Goal: Task Accomplishment & Management: Use online tool/utility

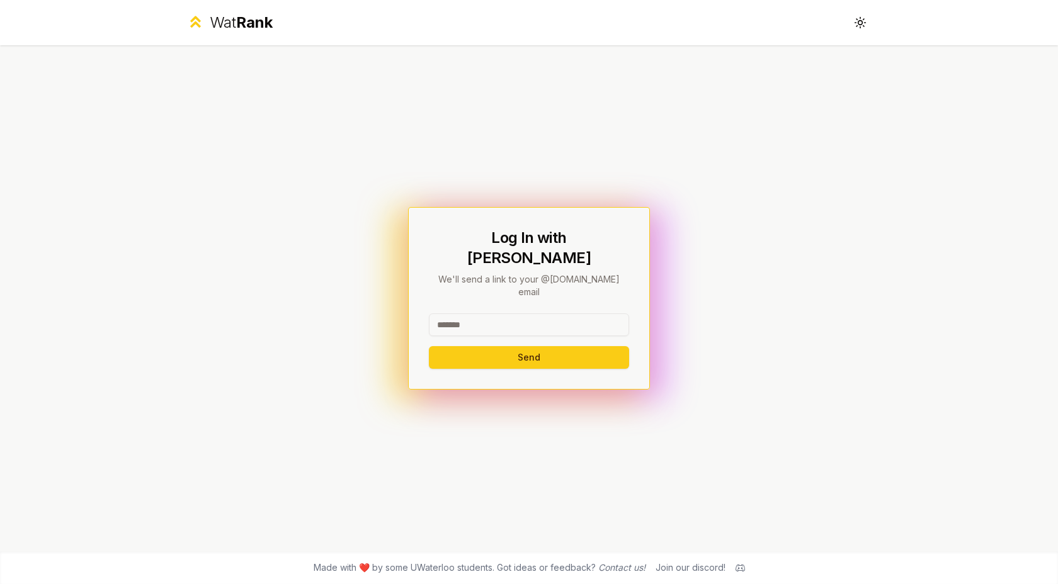
click at [464, 314] on input at bounding box center [529, 325] width 200 height 23
click at [476, 314] on input at bounding box center [529, 325] width 200 height 23
type input "********"
click at [459, 346] on button "Send" at bounding box center [529, 357] width 200 height 23
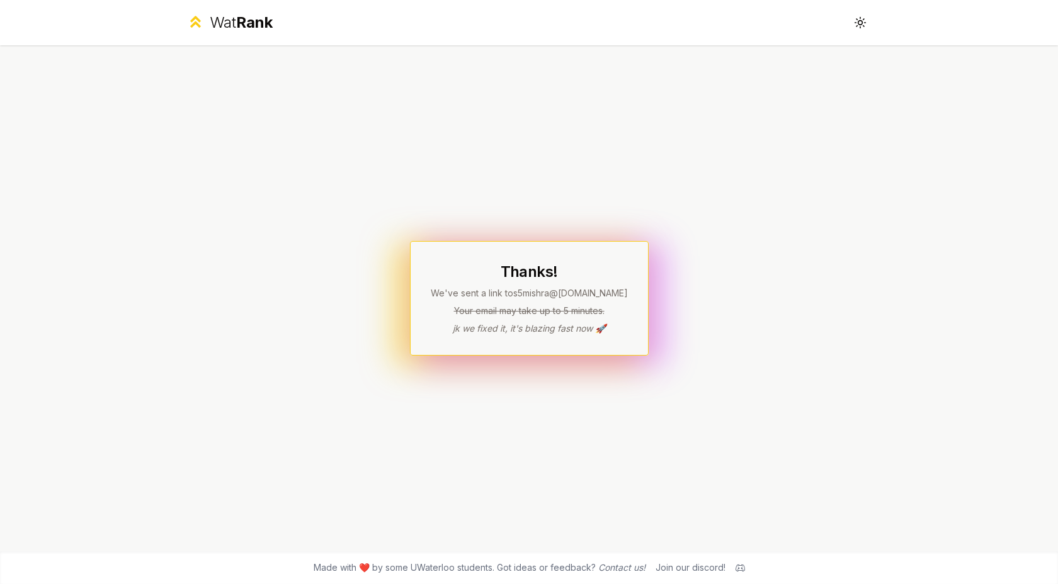
click at [312, 225] on div "Thanks! We've sent a link to s5mishra @[DOMAIN_NAME] Your email may take up to …" at bounding box center [529, 298] width 726 height 506
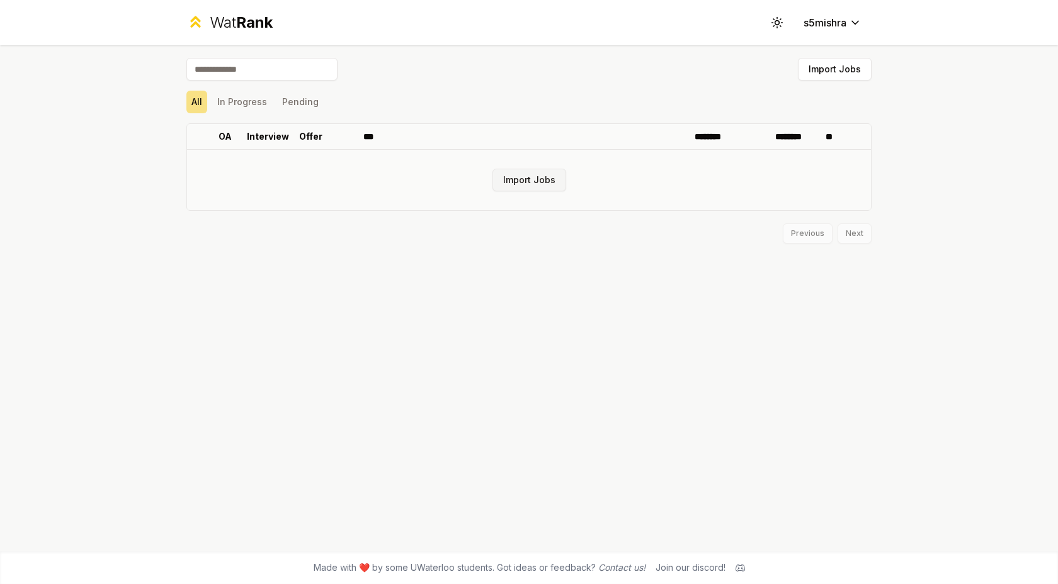
click at [548, 180] on button "Import Jobs" at bounding box center [530, 180] width 74 height 23
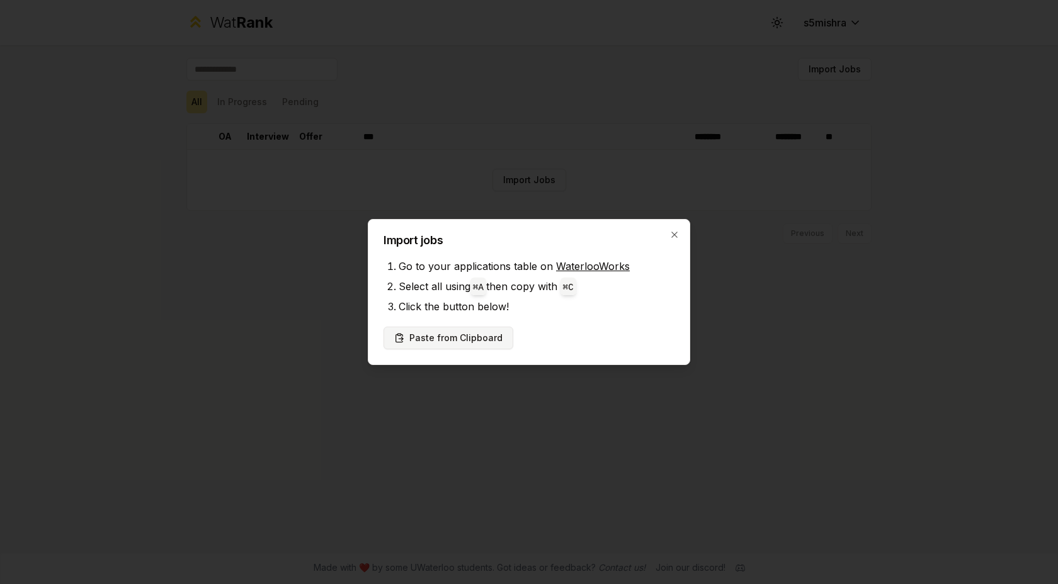
click at [461, 343] on button "Paste from Clipboard" at bounding box center [449, 338] width 130 height 23
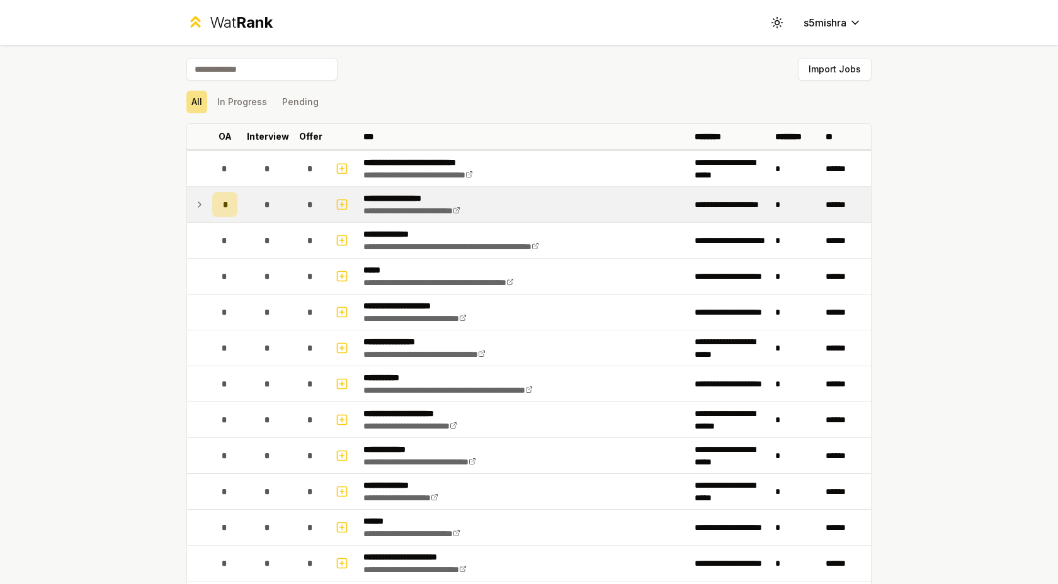
click at [200, 202] on icon at bounding box center [200, 204] width 10 height 15
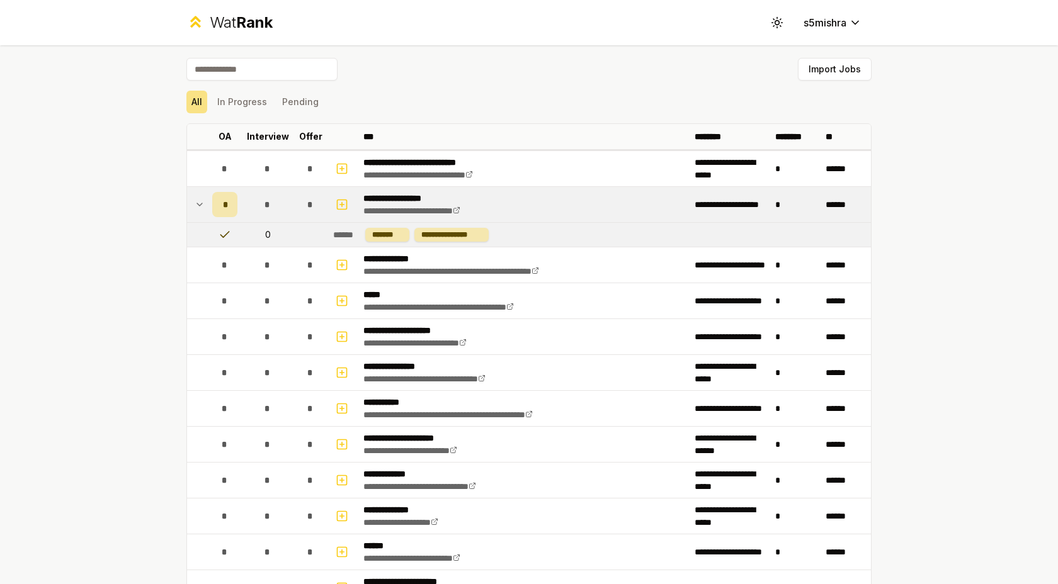
click at [203, 210] on icon at bounding box center [200, 204] width 10 height 15
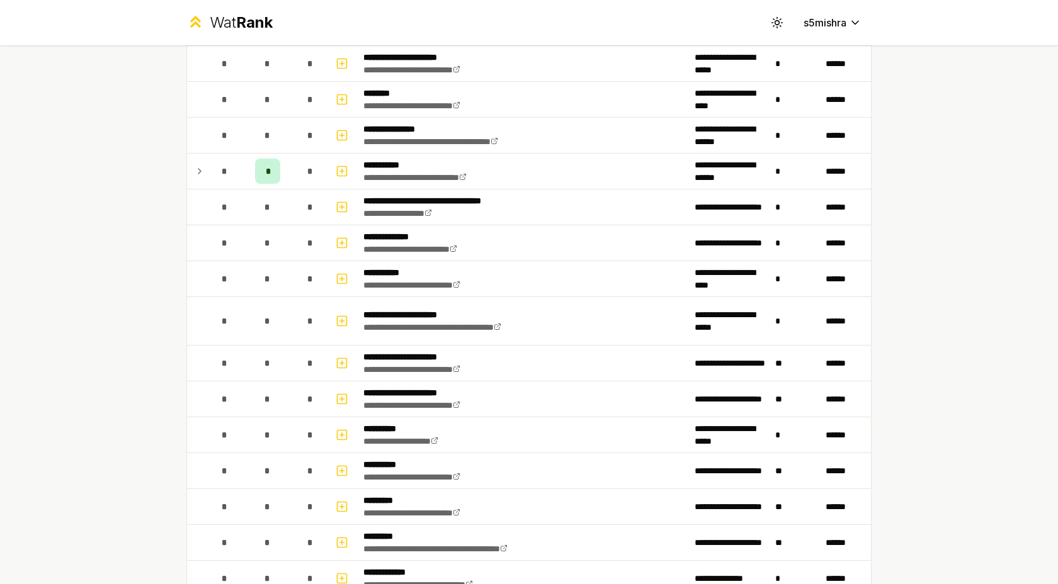
scroll to position [926, 0]
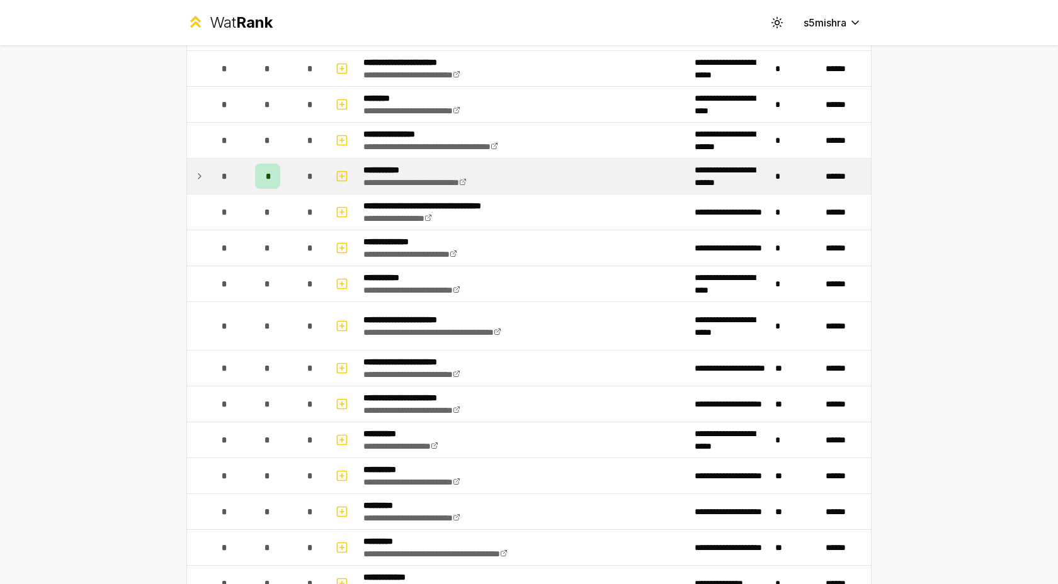
click at [195, 175] on icon at bounding box center [200, 176] width 10 height 15
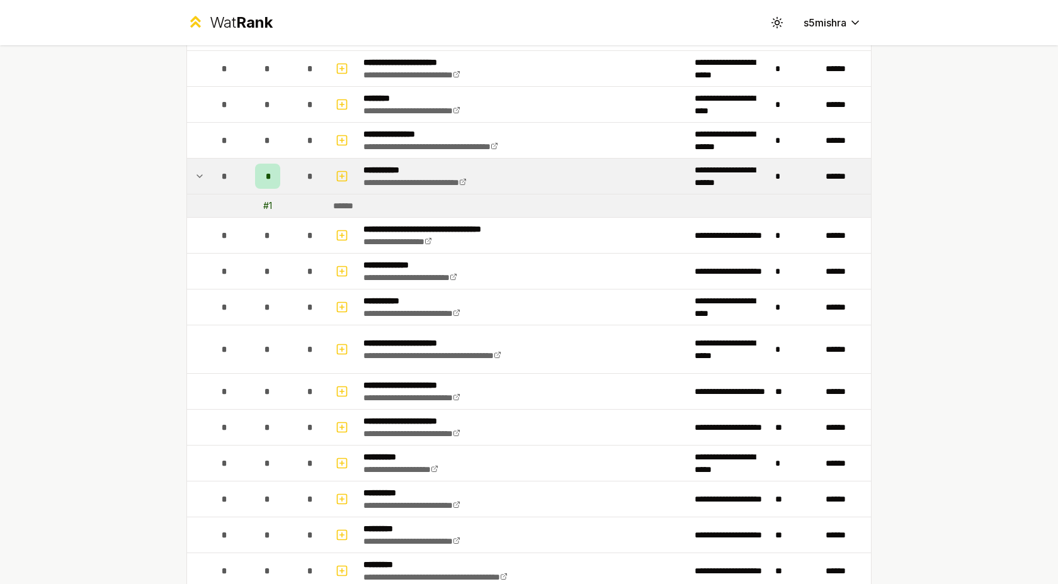
click at [282, 205] on td "# 1" at bounding box center [267, 206] width 50 height 23
click at [203, 178] on icon at bounding box center [200, 176] width 10 height 15
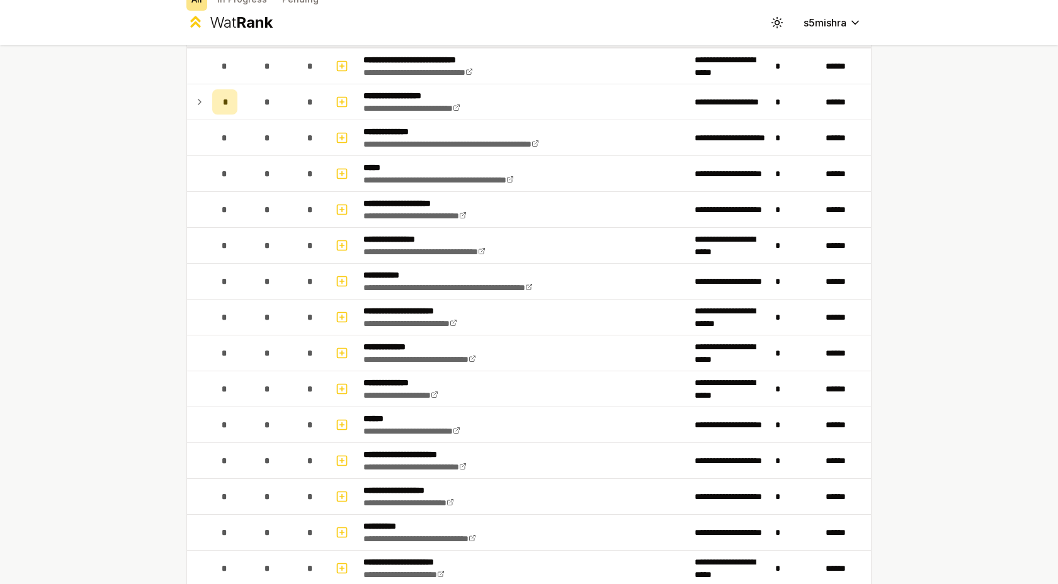
scroll to position [0, 0]
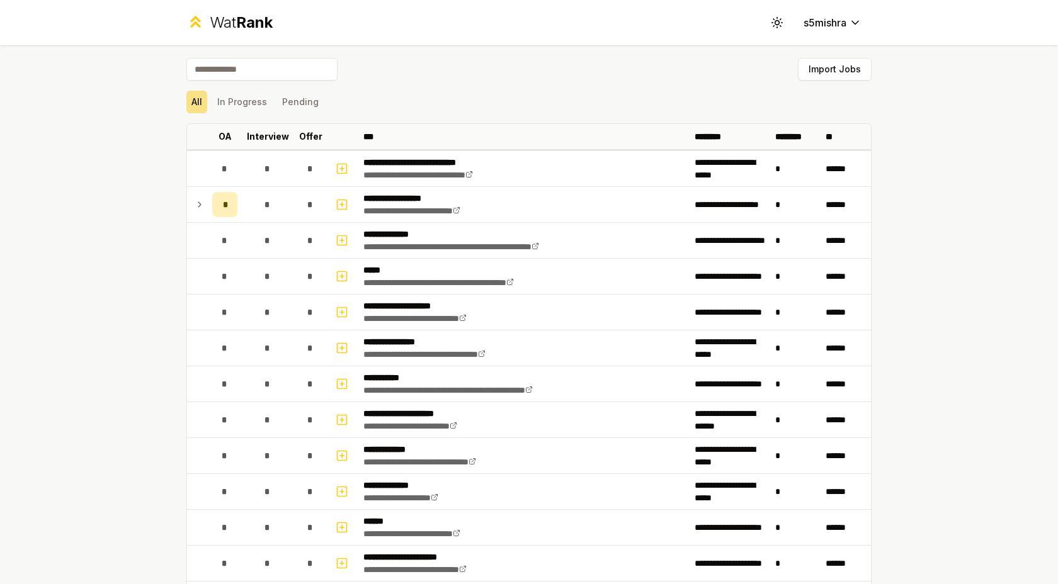
click at [454, 105] on div "All In Progress Pending" at bounding box center [528, 102] width 685 height 23
click at [457, 79] on div "Import Jobs" at bounding box center [528, 72] width 685 height 28
